Goal: Task Accomplishment & Management: Complete application form

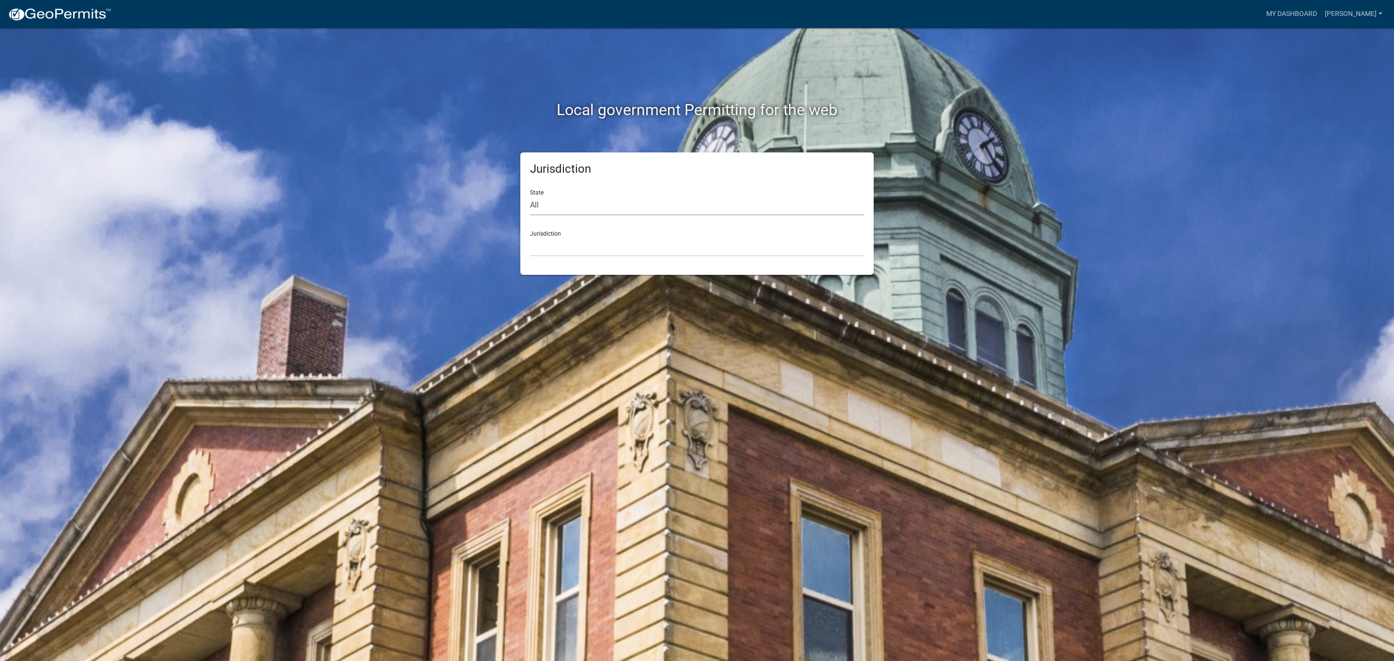
click at [552, 210] on select "All [US_STATE] [US_STATE] [US_STATE] [US_STATE] [US_STATE] [US_STATE] [US_STATE…" at bounding box center [697, 206] width 334 height 20
select select "[US_STATE]"
click at [530, 196] on select "All [US_STATE] [US_STATE] [US_STATE] [US_STATE] [US_STATE] [US_STATE] [US_STATE…" at bounding box center [697, 206] width 334 height 20
click at [551, 243] on select "[GEOGRAPHIC_DATA], [US_STATE] [GEOGRAPHIC_DATA], [US_STATE] [GEOGRAPHIC_DATA], …" at bounding box center [697, 247] width 334 height 20
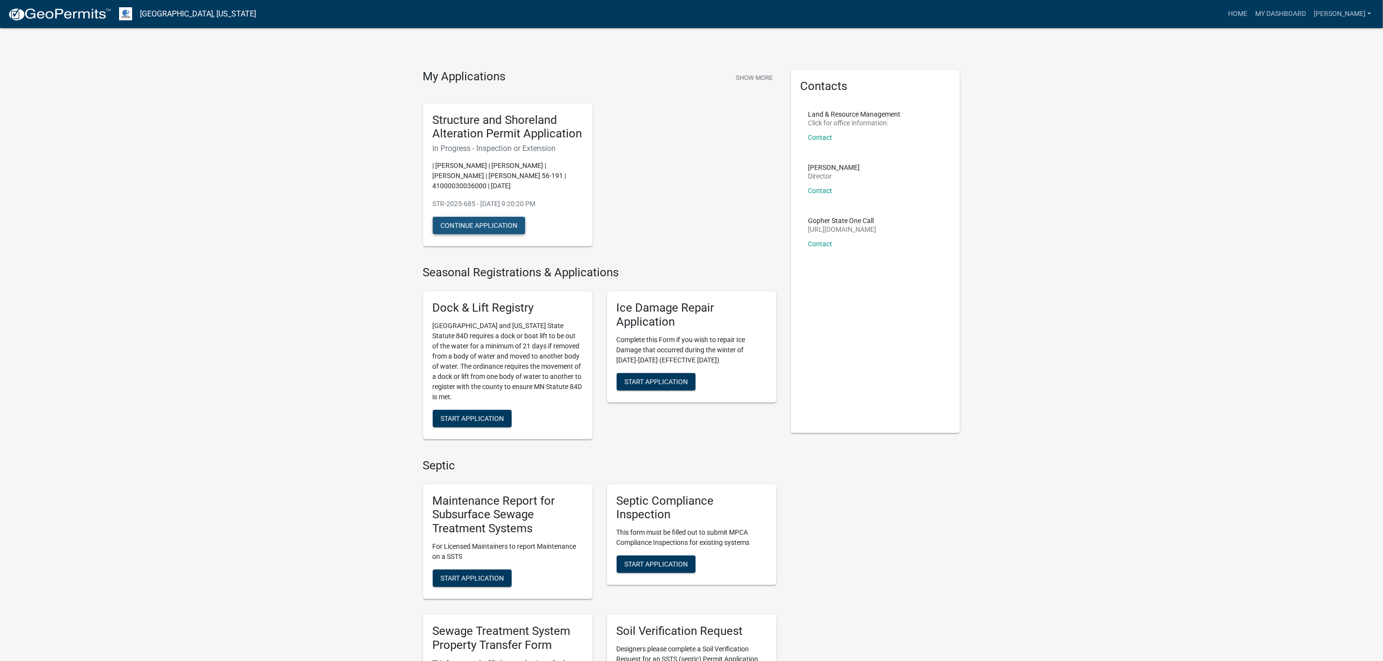
click at [476, 226] on button "Continue Application" at bounding box center [479, 225] width 92 height 17
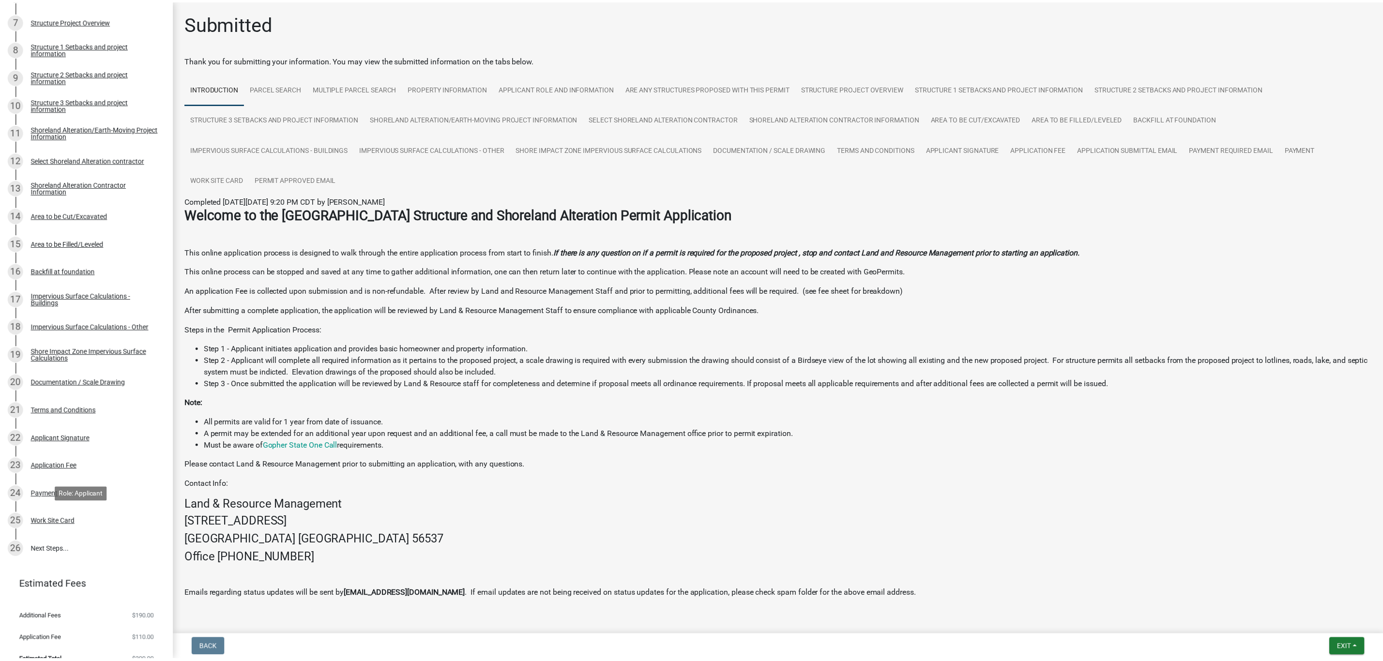
scroll to position [376, 0]
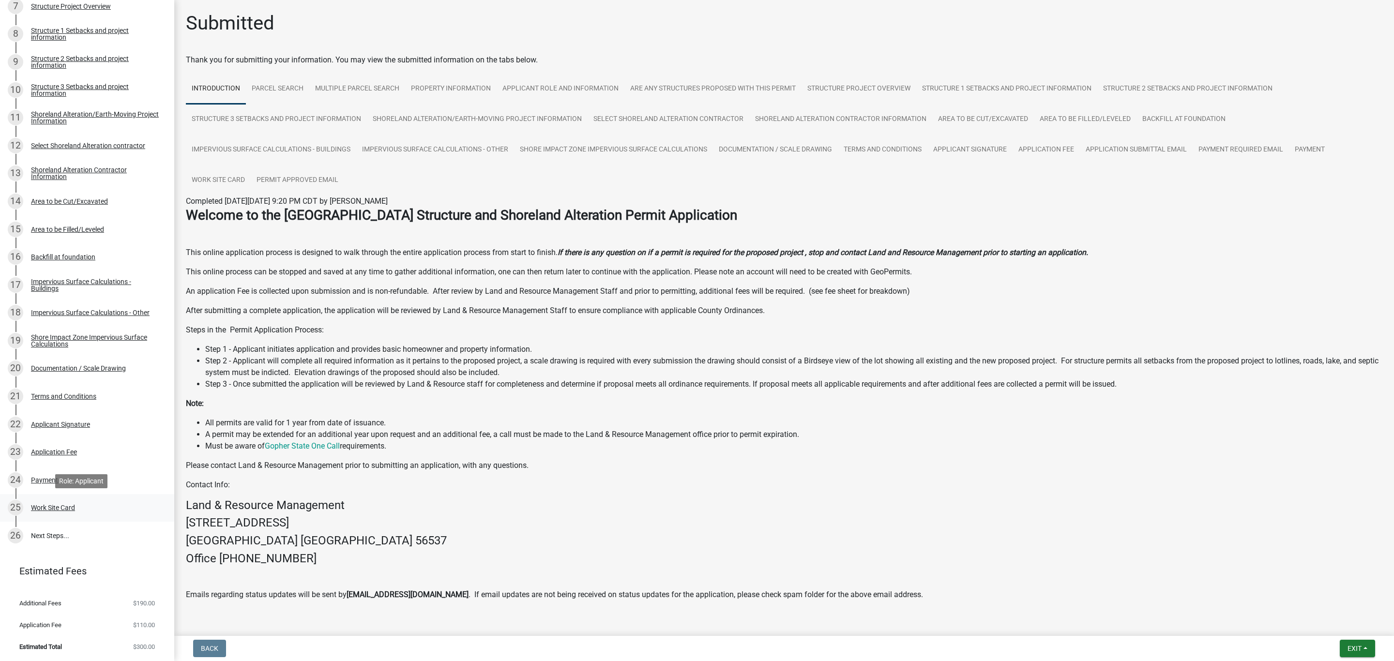
click at [60, 504] on div "Work Site Card" at bounding box center [53, 507] width 44 height 7
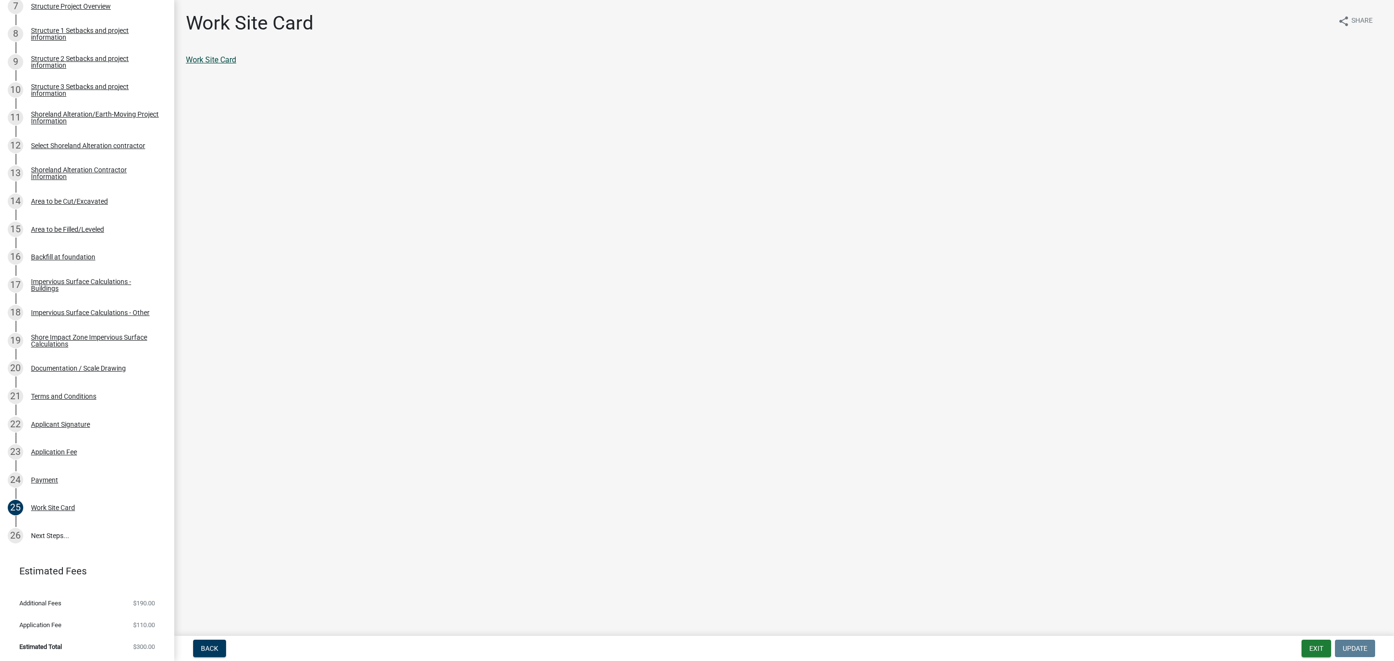
click at [204, 59] on link "Work Site Card" at bounding box center [211, 59] width 50 height 9
click at [1312, 649] on button "Exit" at bounding box center [1316, 648] width 30 height 17
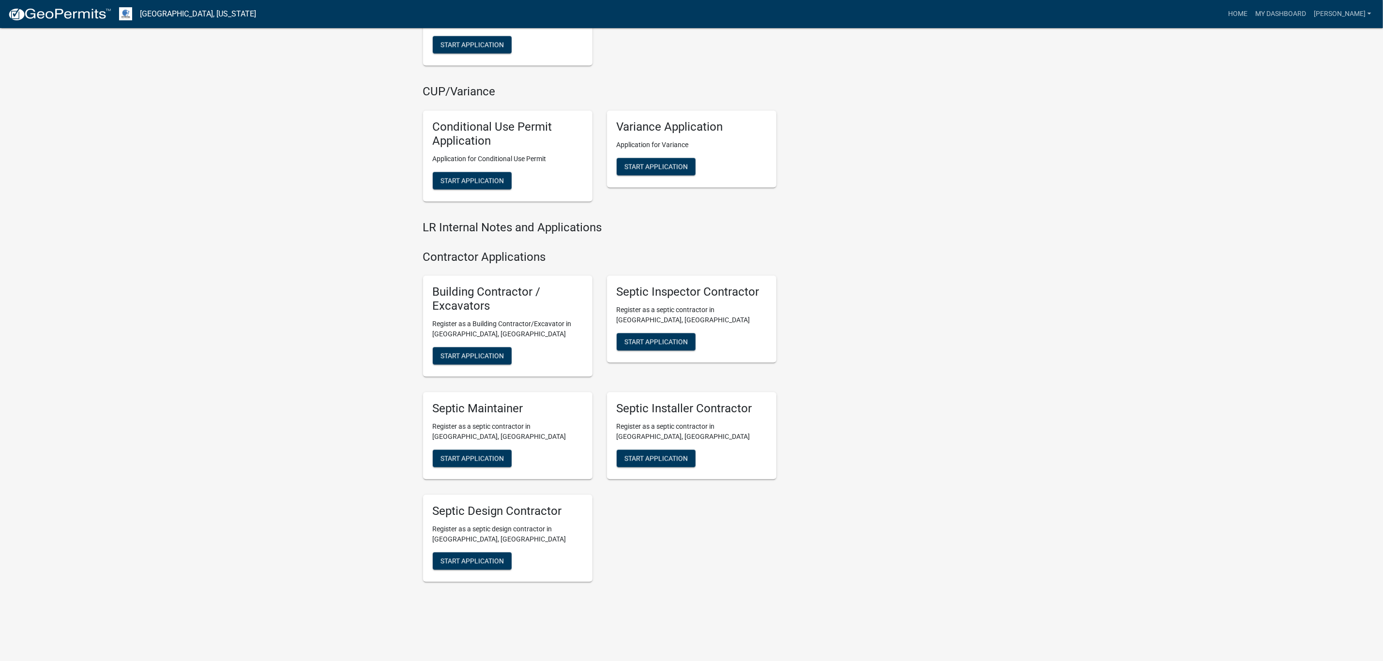
scroll to position [1419, 0]
